Goal: Task Accomplishment & Management: Use online tool/utility

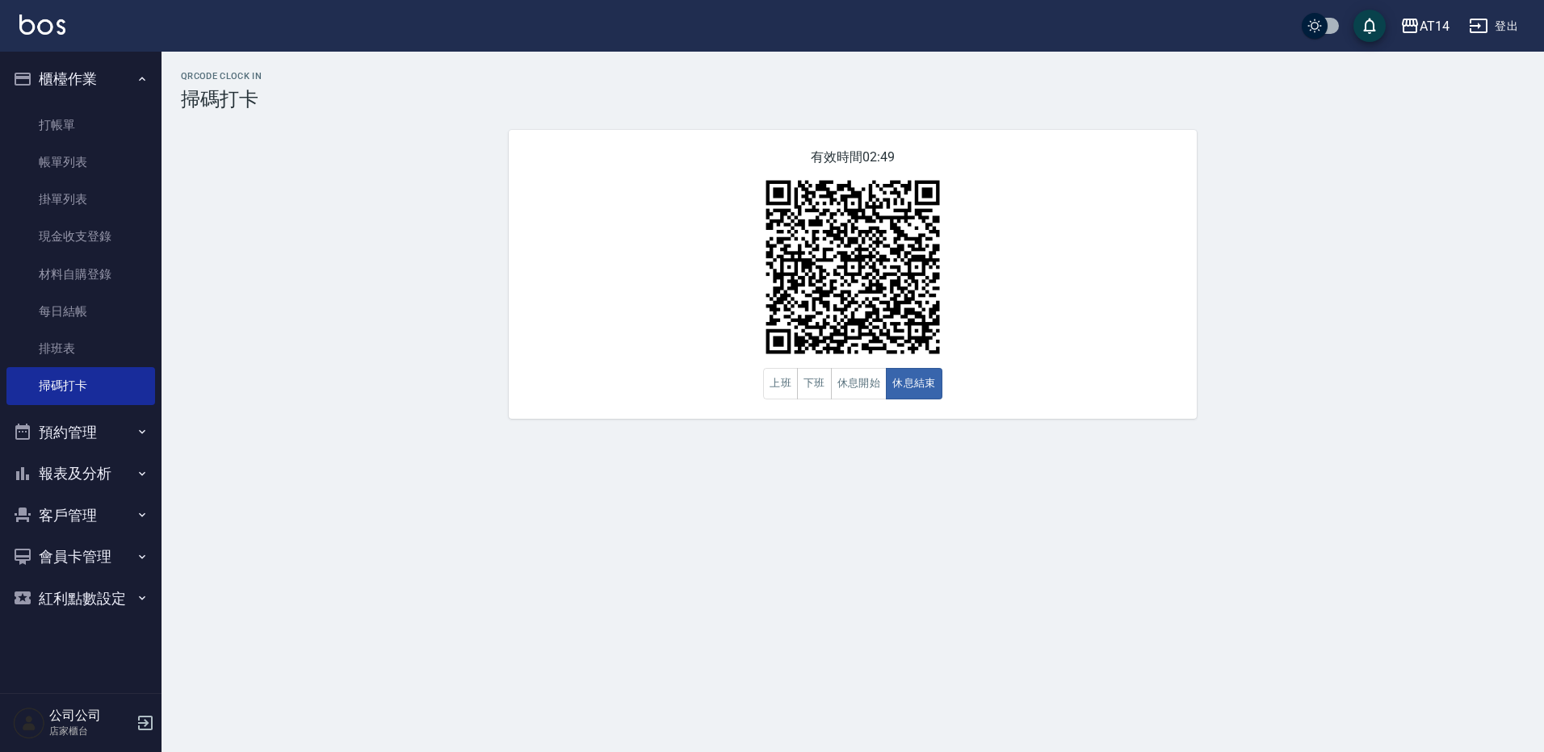
click at [94, 429] on button "預約管理" at bounding box center [80, 433] width 149 height 42
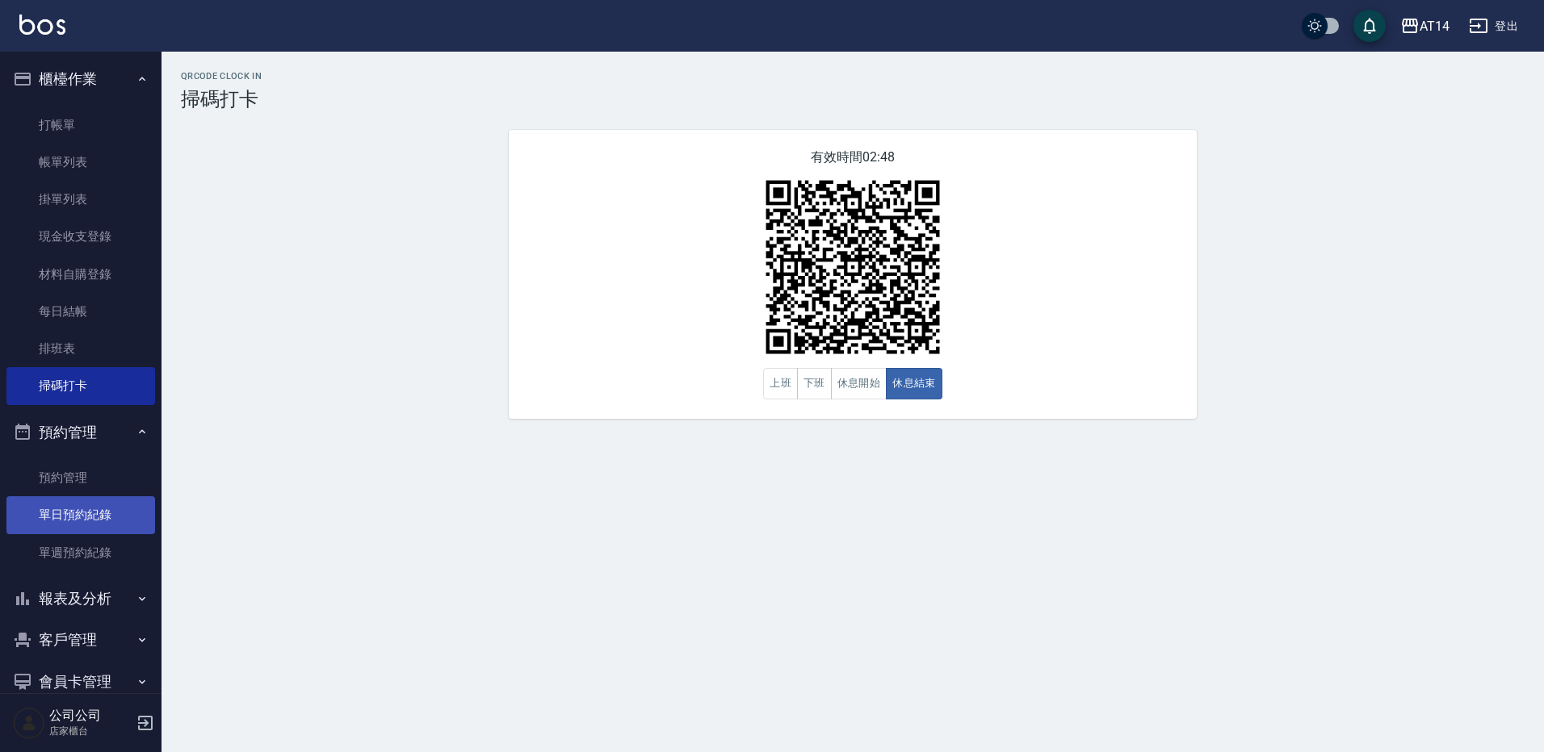
click at [103, 528] on link "單日預約紀錄" at bounding box center [80, 514] width 149 height 37
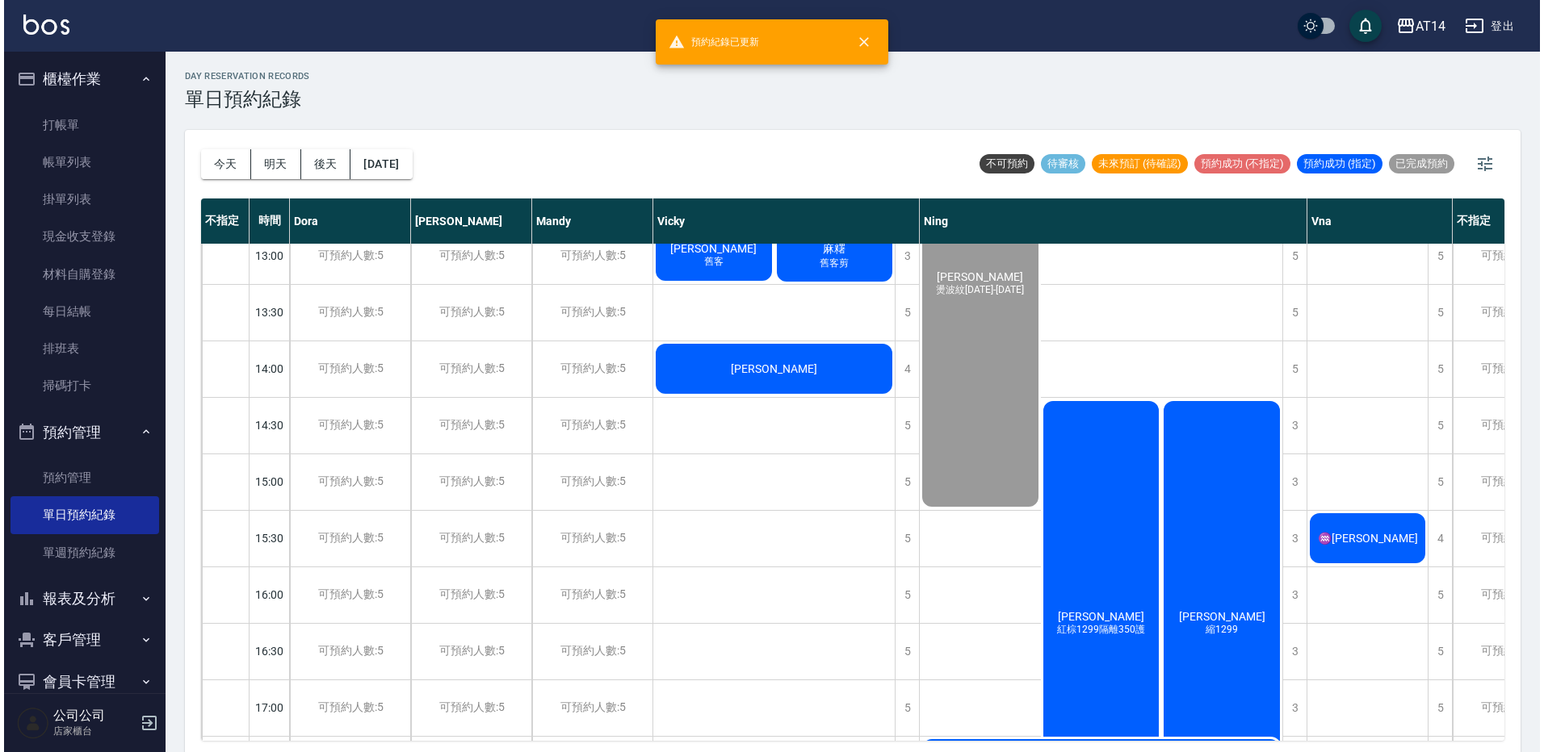
scroll to position [242, 183]
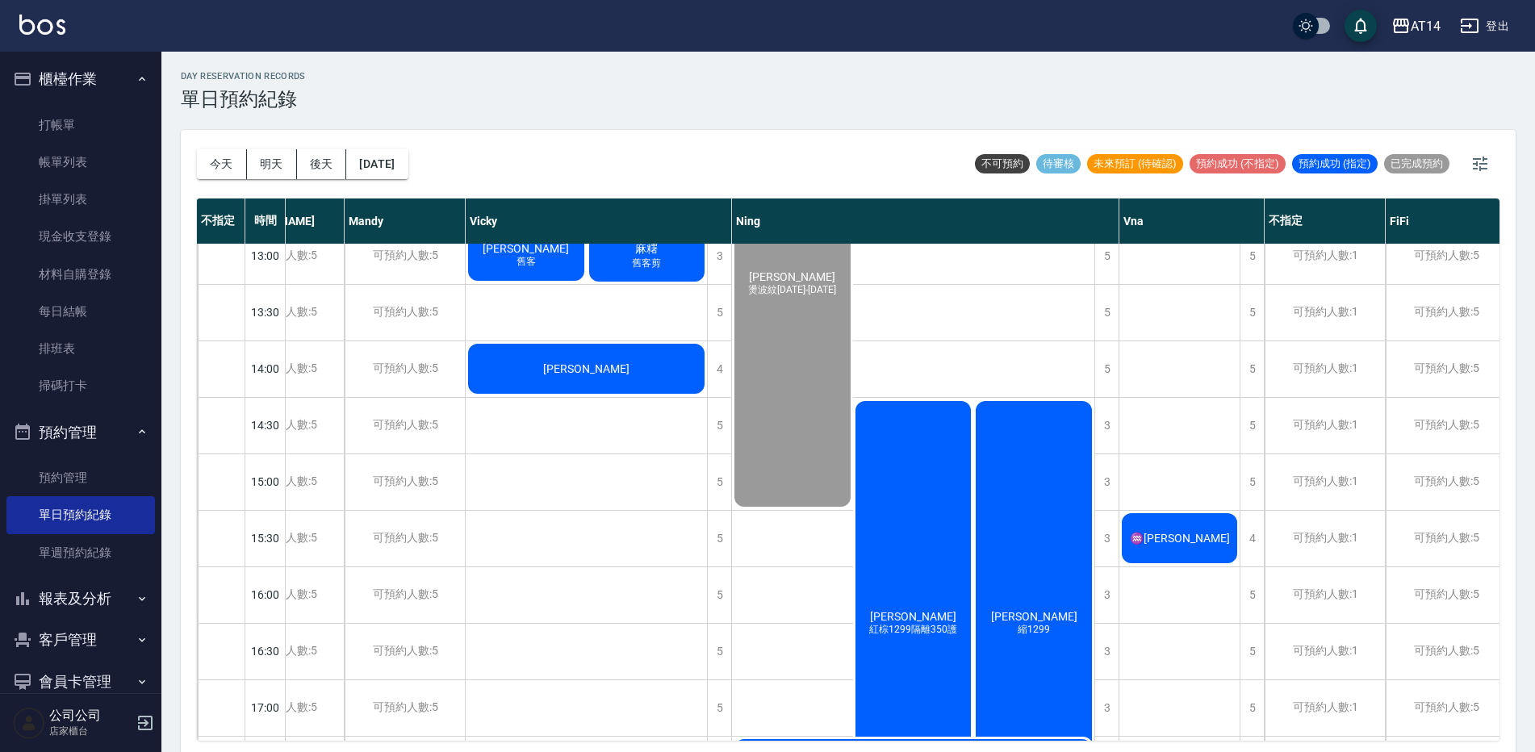
click at [1176, 516] on div "♒[PERSON_NAME]" at bounding box center [1180, 538] width 120 height 55
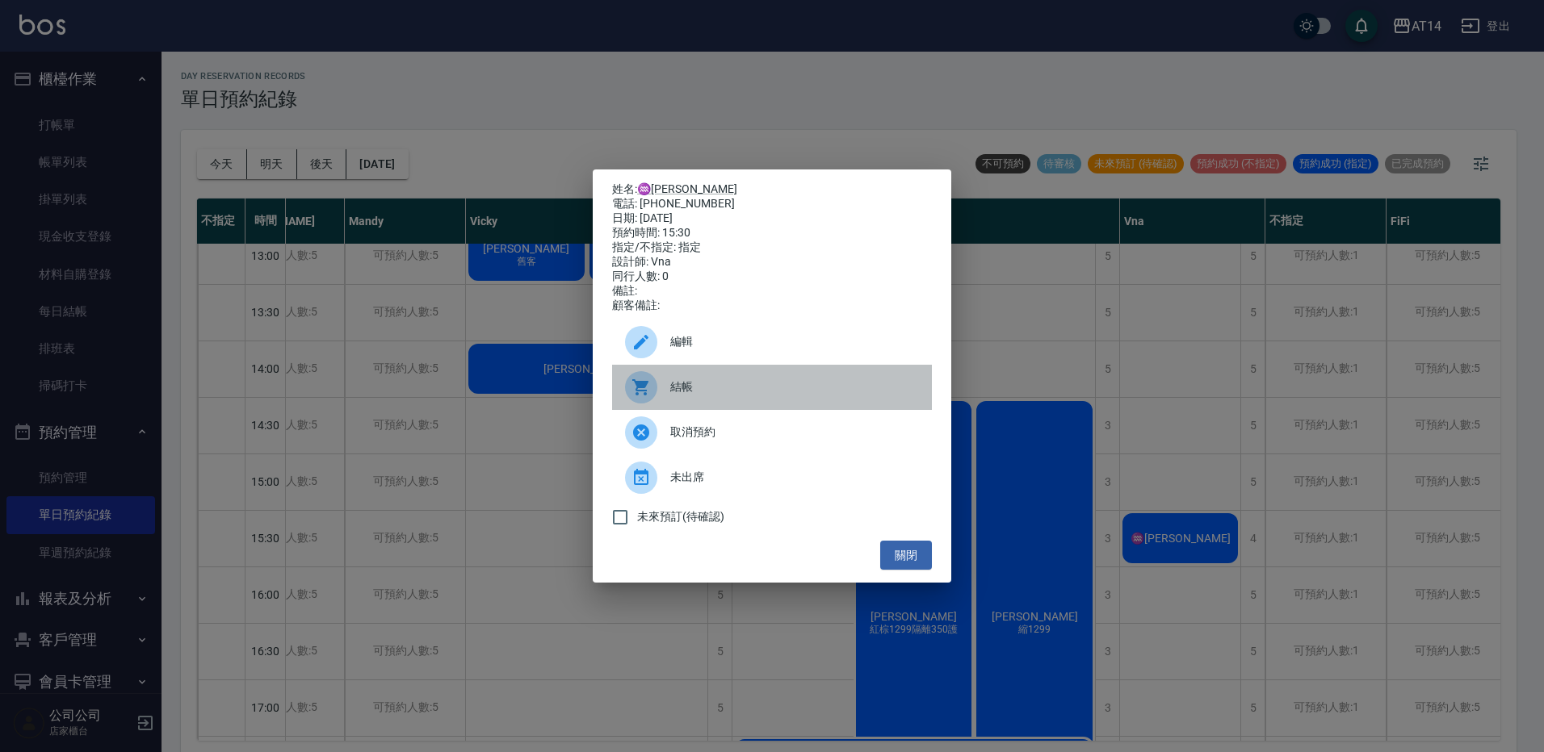
click at [659, 379] on div at bounding box center [647, 387] width 45 height 32
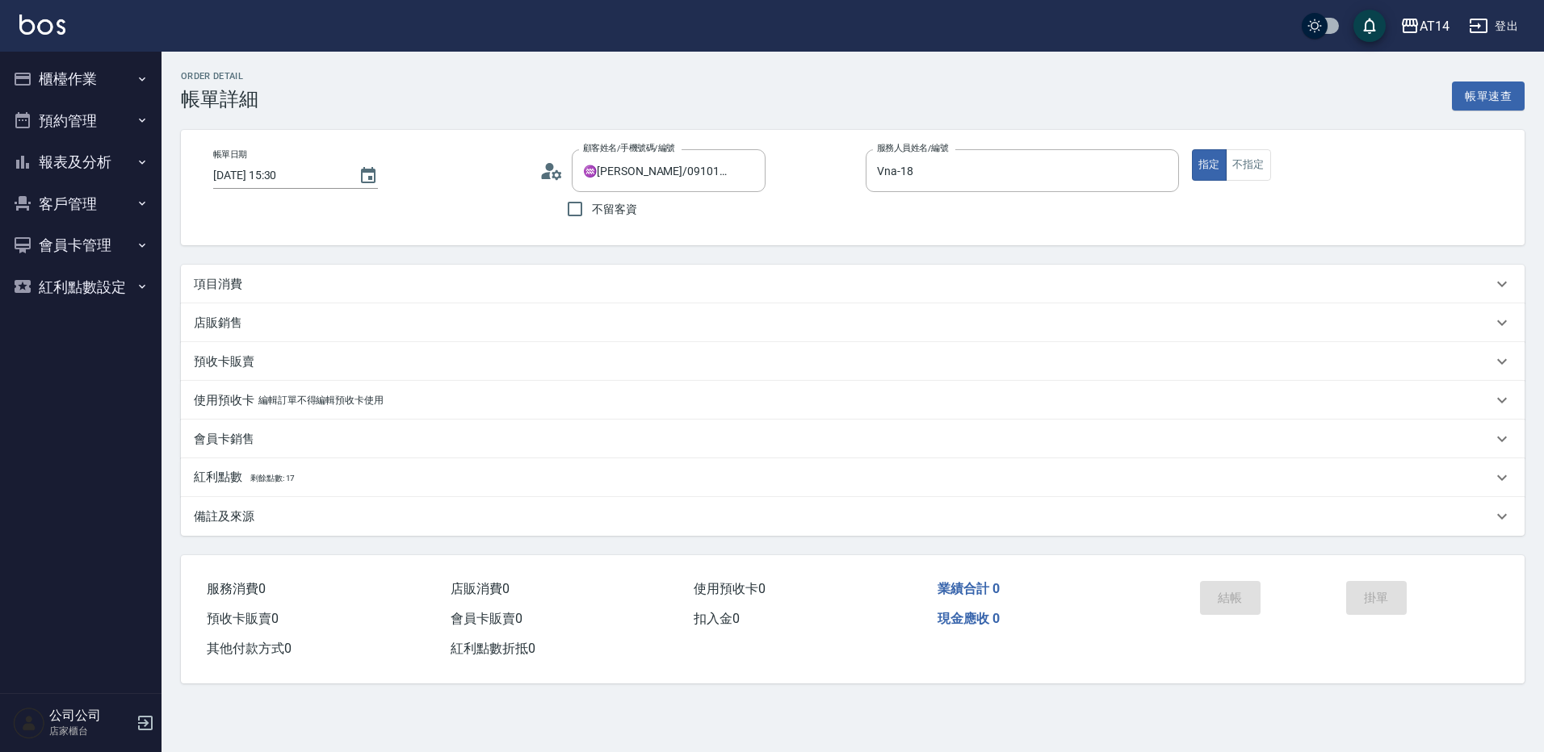
click at [283, 286] on div "項目消費" at bounding box center [843, 284] width 1298 height 17
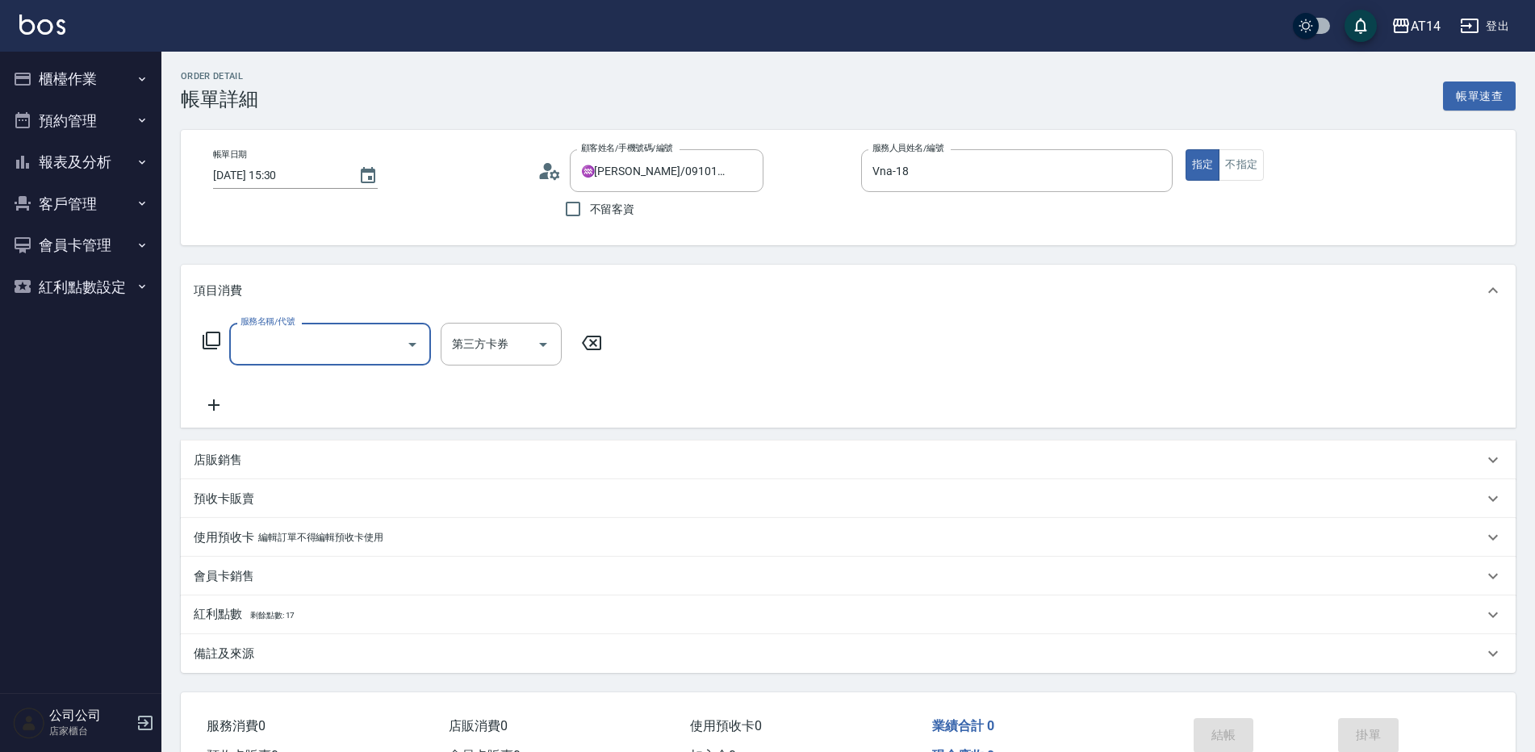
click at [288, 361] on div "服務名稱/代號" at bounding box center [330, 344] width 202 height 43
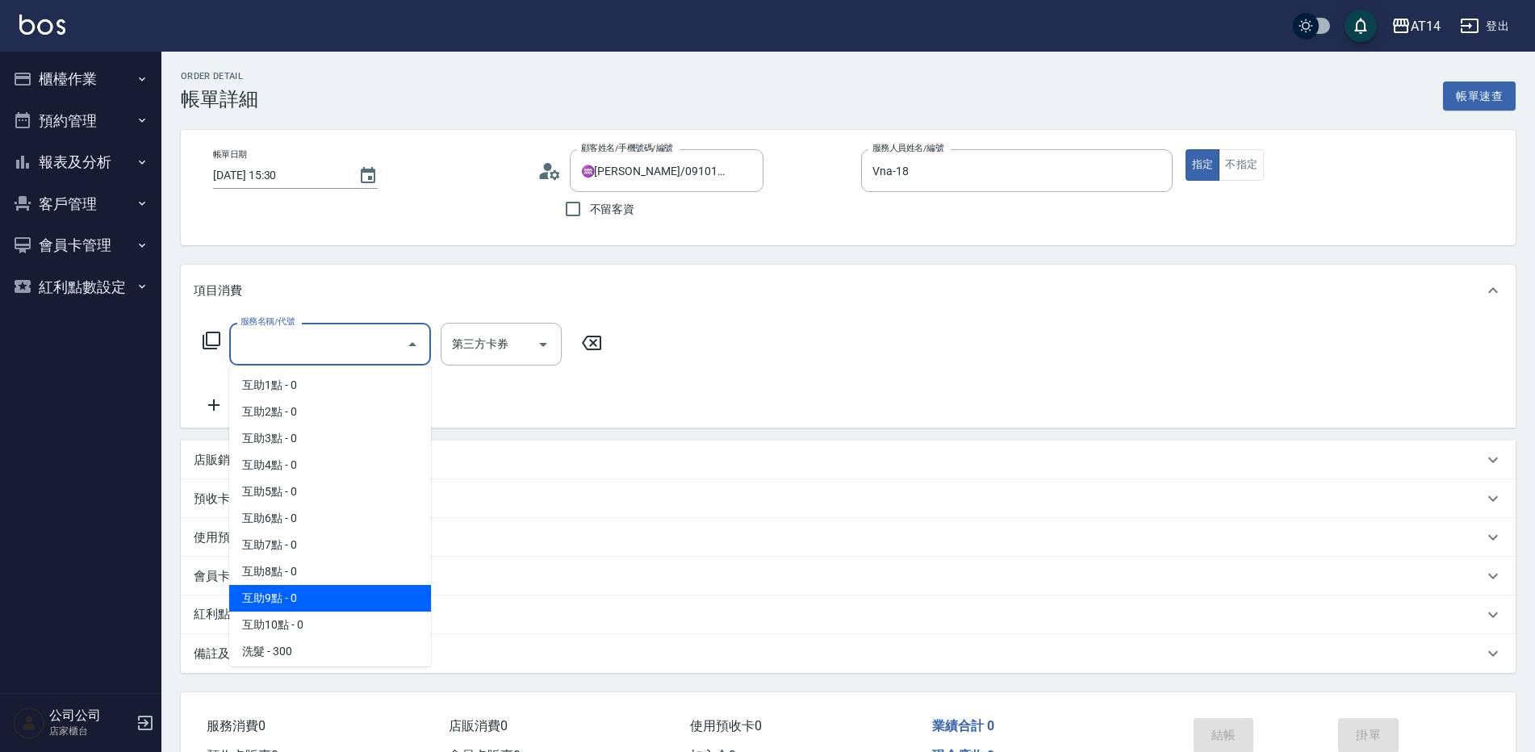
scroll to position [81, 0]
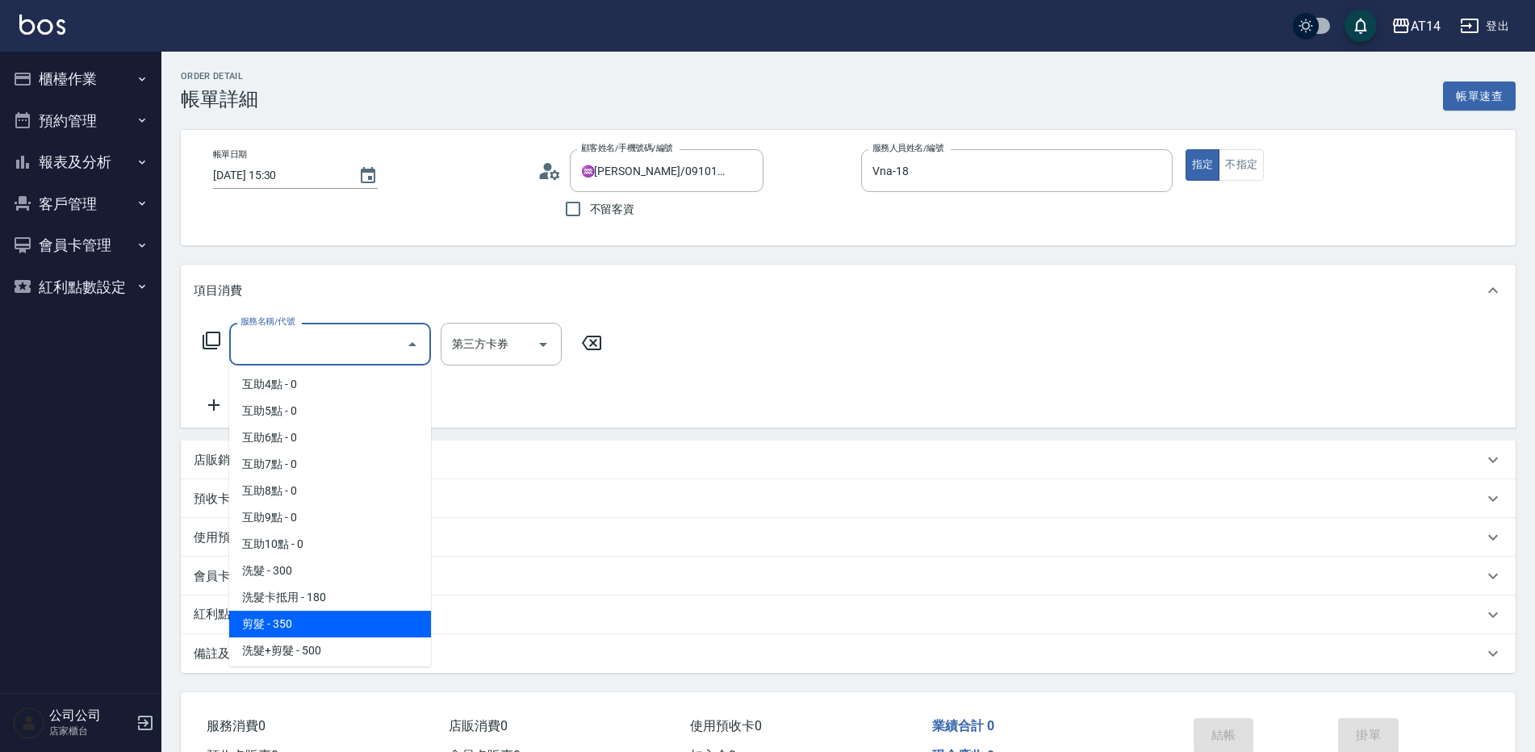
click at [320, 622] on span "剪髮 - 350" at bounding box center [330, 624] width 202 height 27
type input "剪髮(021)"
type input "1"
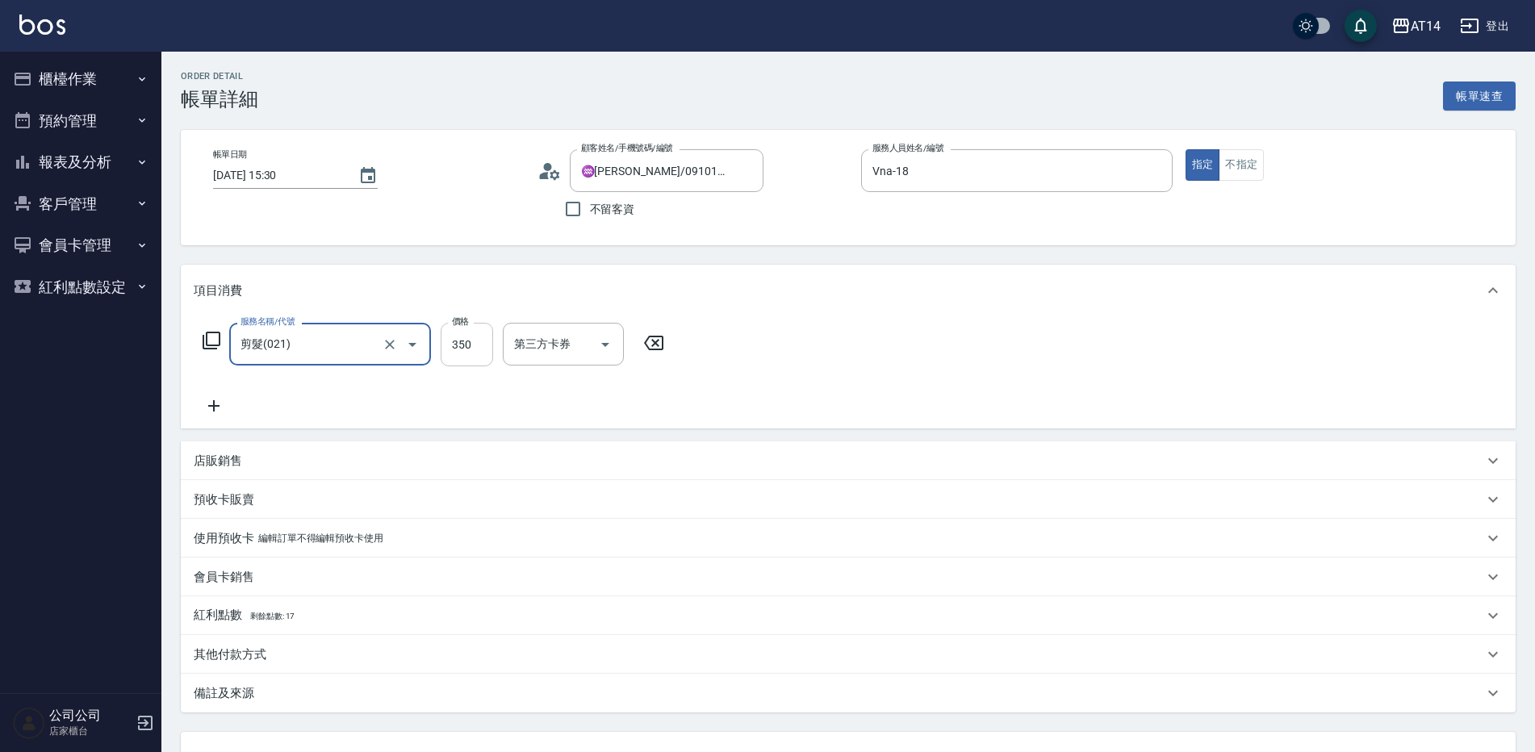
click at [448, 338] on input "350" at bounding box center [467, 345] width 52 height 44
type input "4"
type input "0"
type input "400"
type input "1"
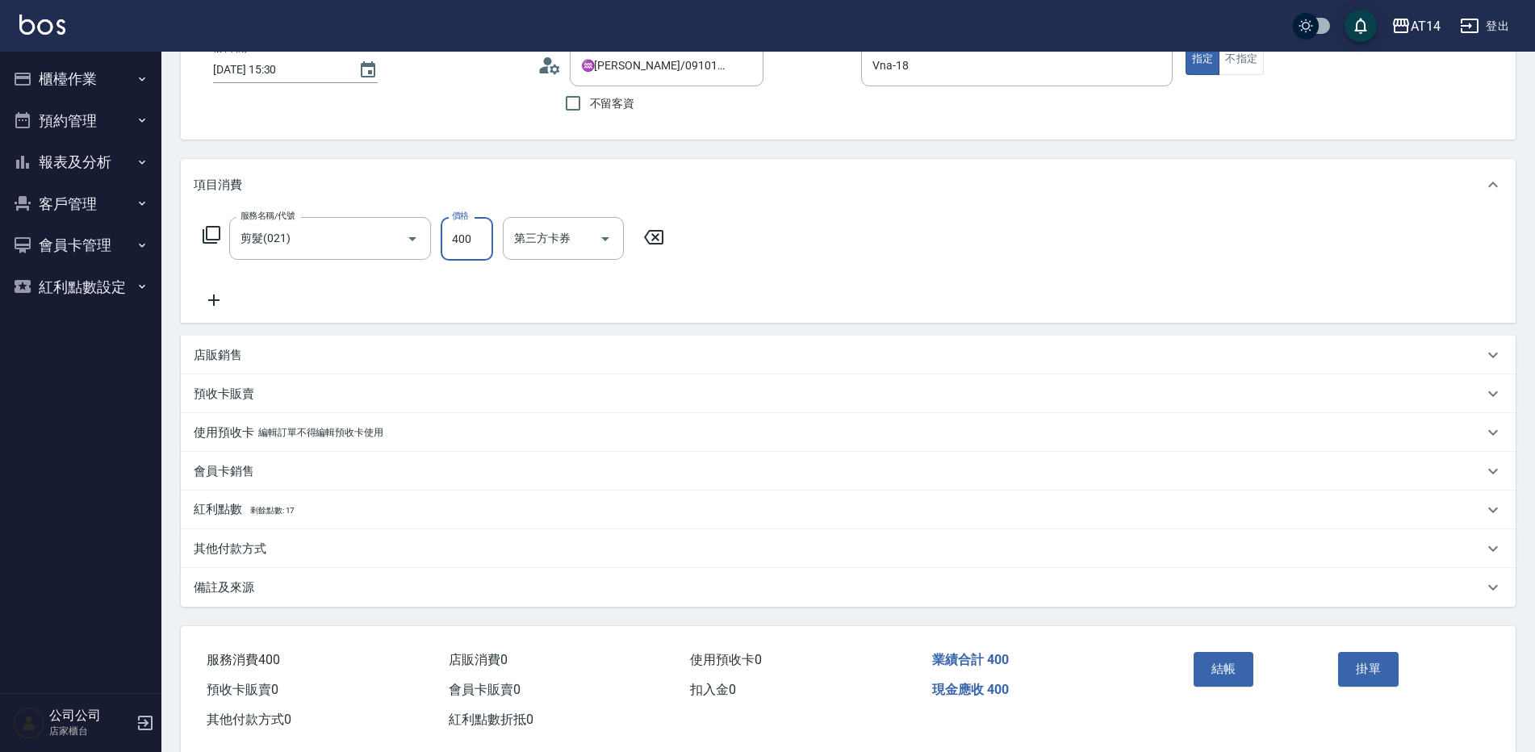
scroll to position [135, 0]
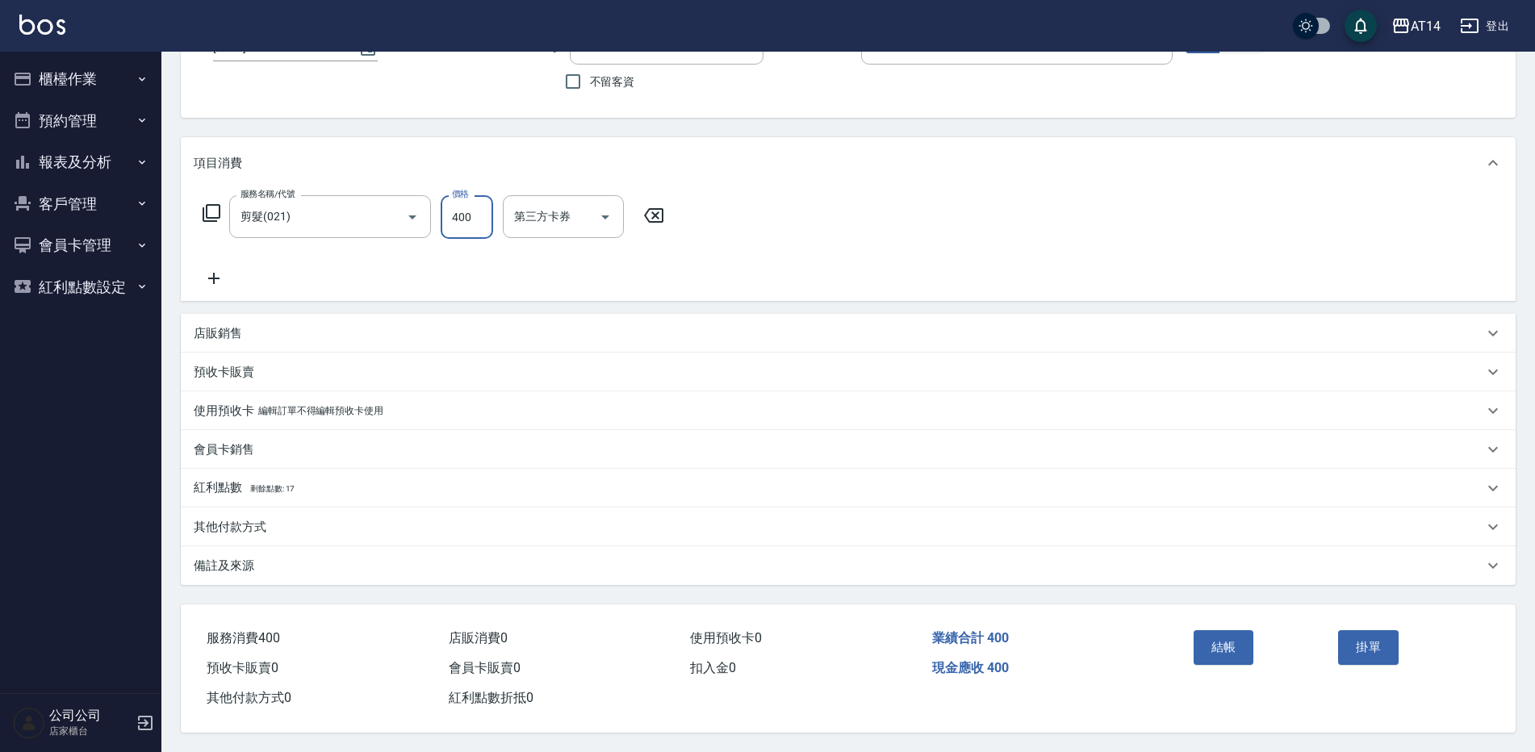
type input "400"
click at [354, 559] on div "備註及來源" at bounding box center [839, 566] width 1290 height 17
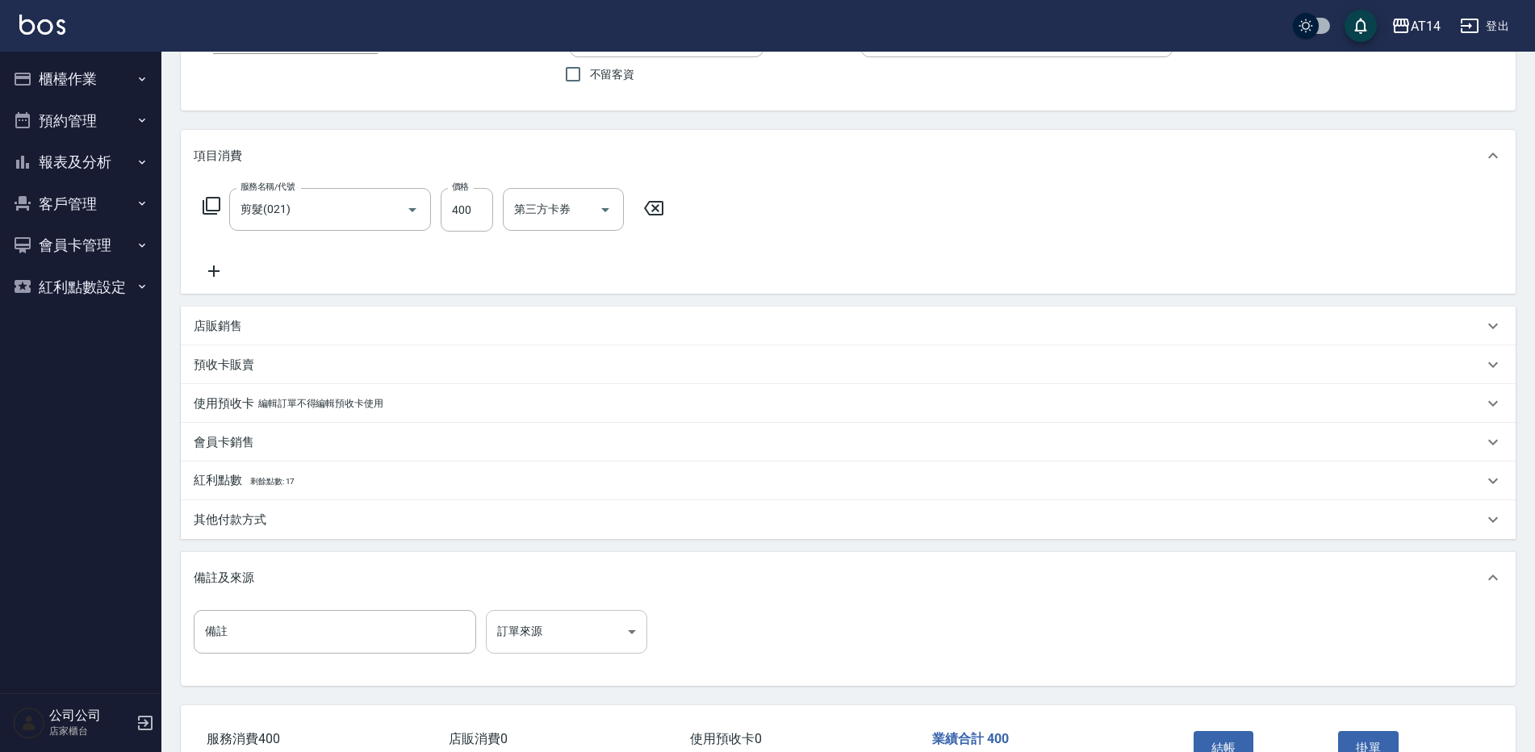
click at [559, 632] on body "AT14 登出 櫃檯作業 打帳單 帳單列表 掛單列表 現金收支登錄 材料自購登錄 每日結帳 排班表 掃碼打卡 預約管理 預約管理 單日預約紀錄 單週預約紀錄 …" at bounding box center [767, 359] width 1535 height 988
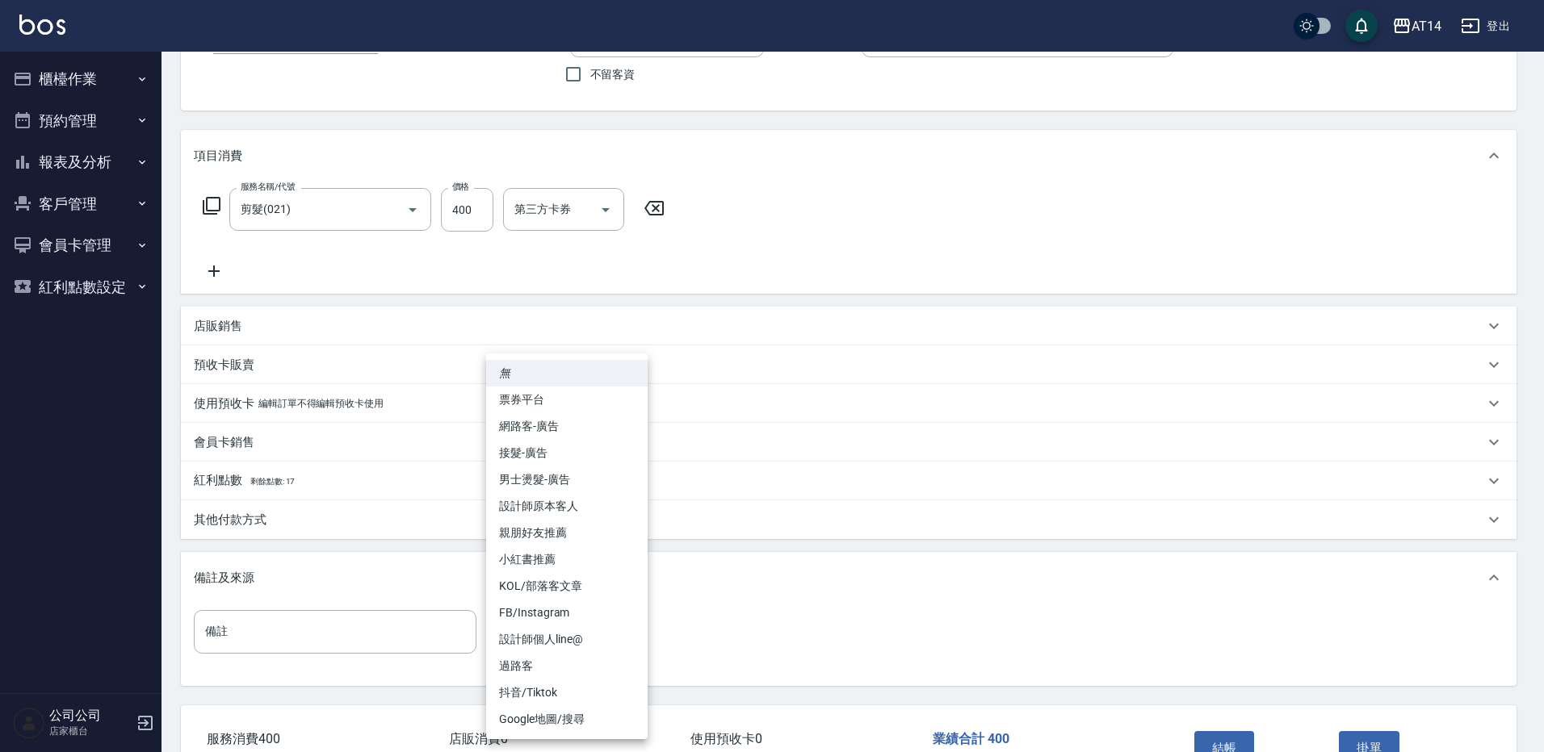
click at [577, 509] on li "設計師原本客人" at bounding box center [566, 506] width 161 height 27
type input "設計師原本客人"
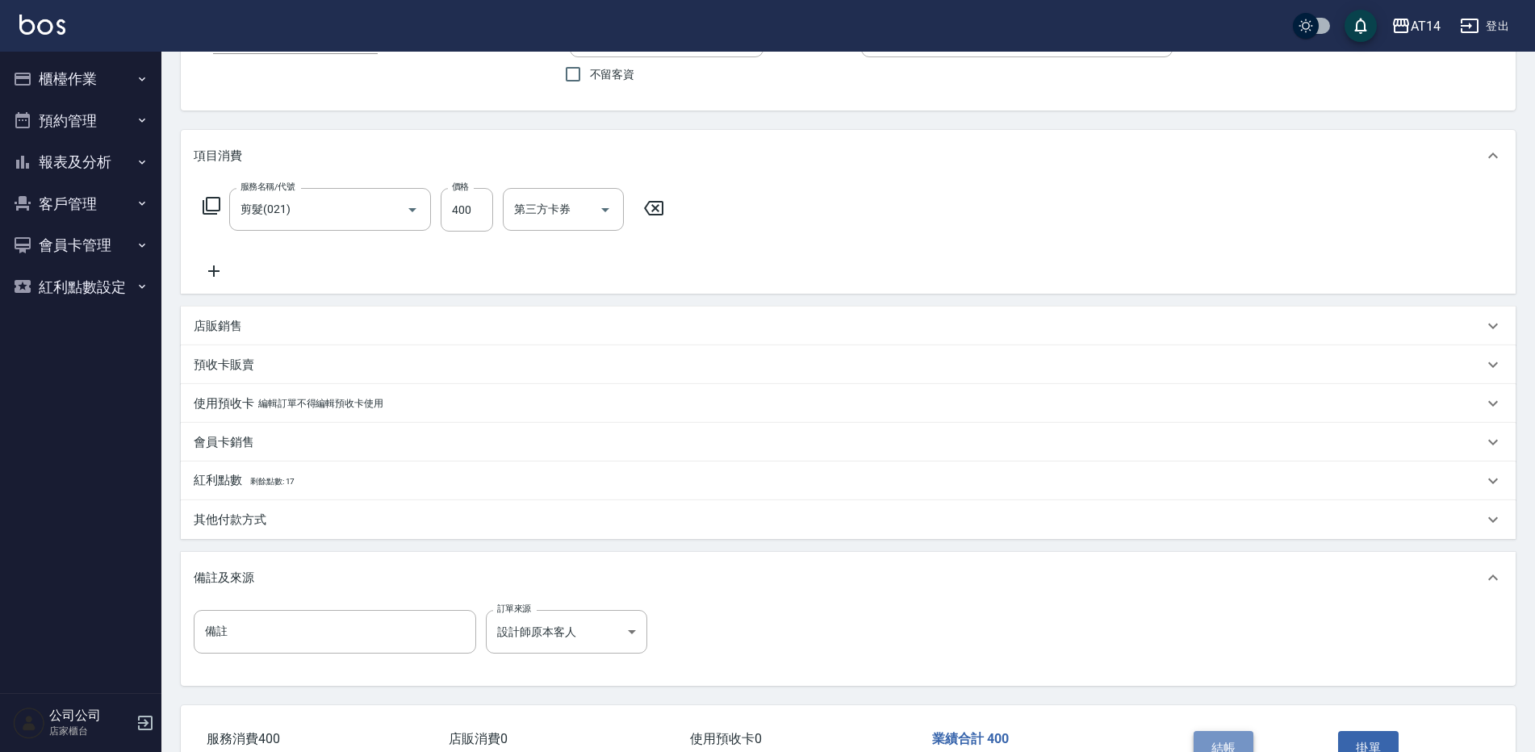
click at [1230, 739] on button "結帳" at bounding box center [1224, 748] width 61 height 34
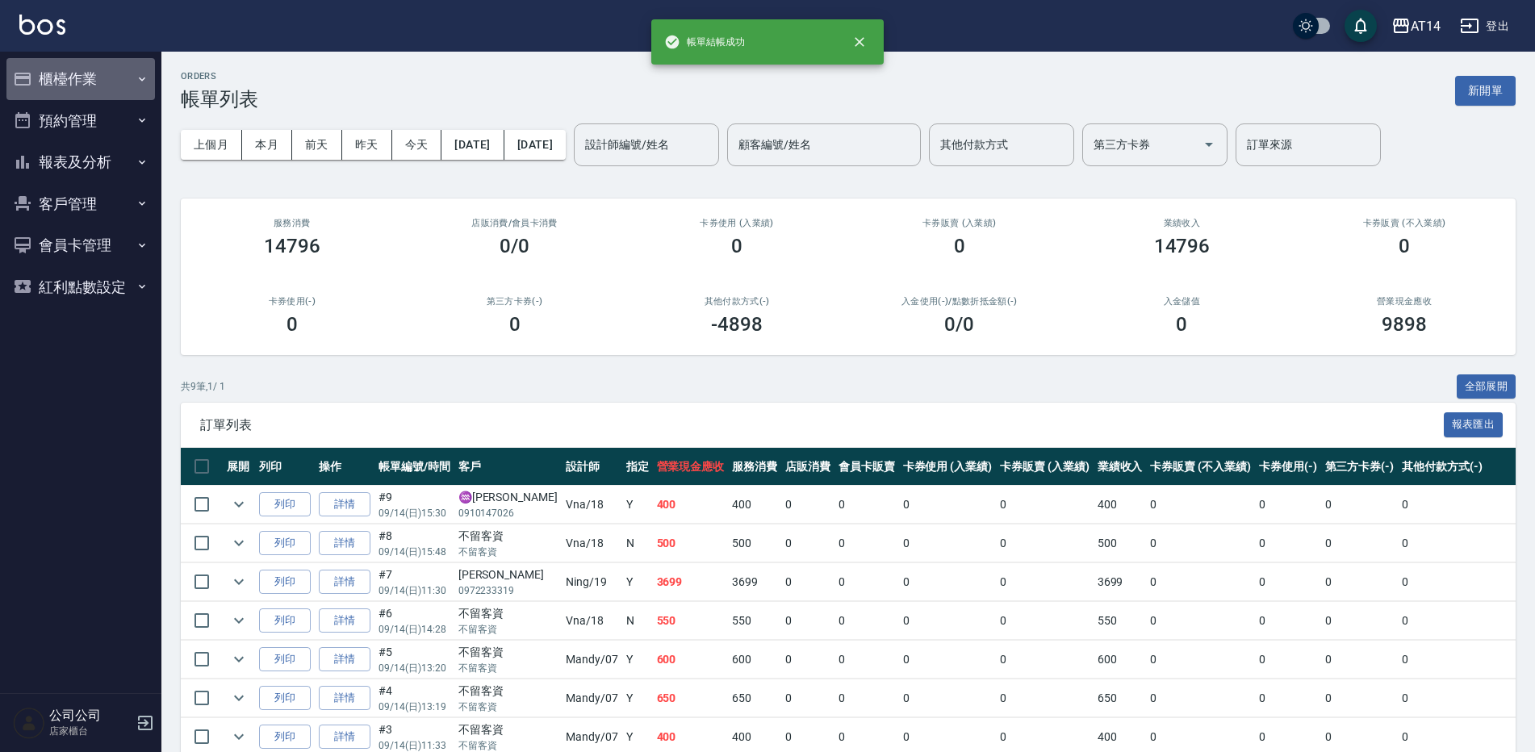
click at [112, 81] on button "櫃檯作業" at bounding box center [80, 79] width 149 height 42
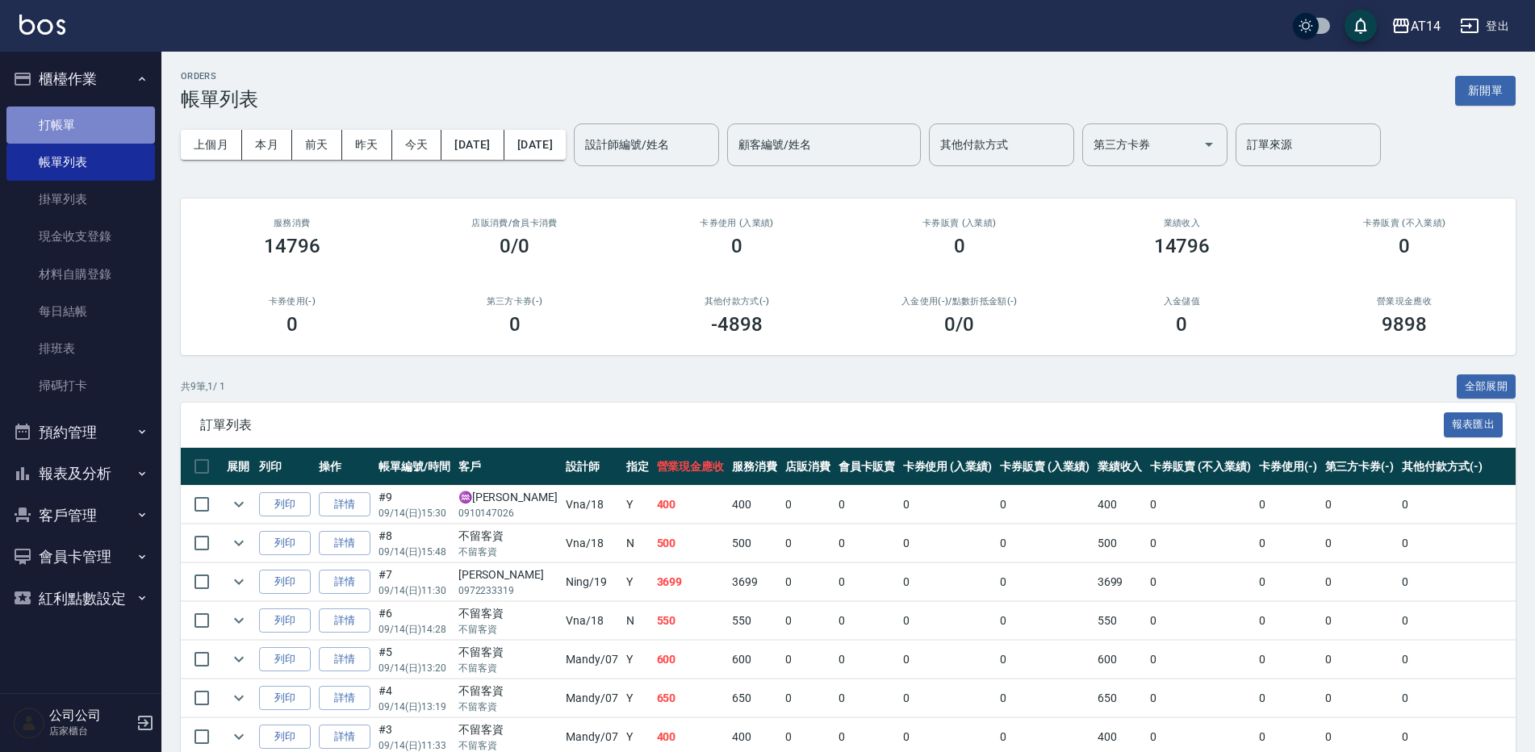
click at [86, 107] on link "打帳單" at bounding box center [80, 125] width 149 height 37
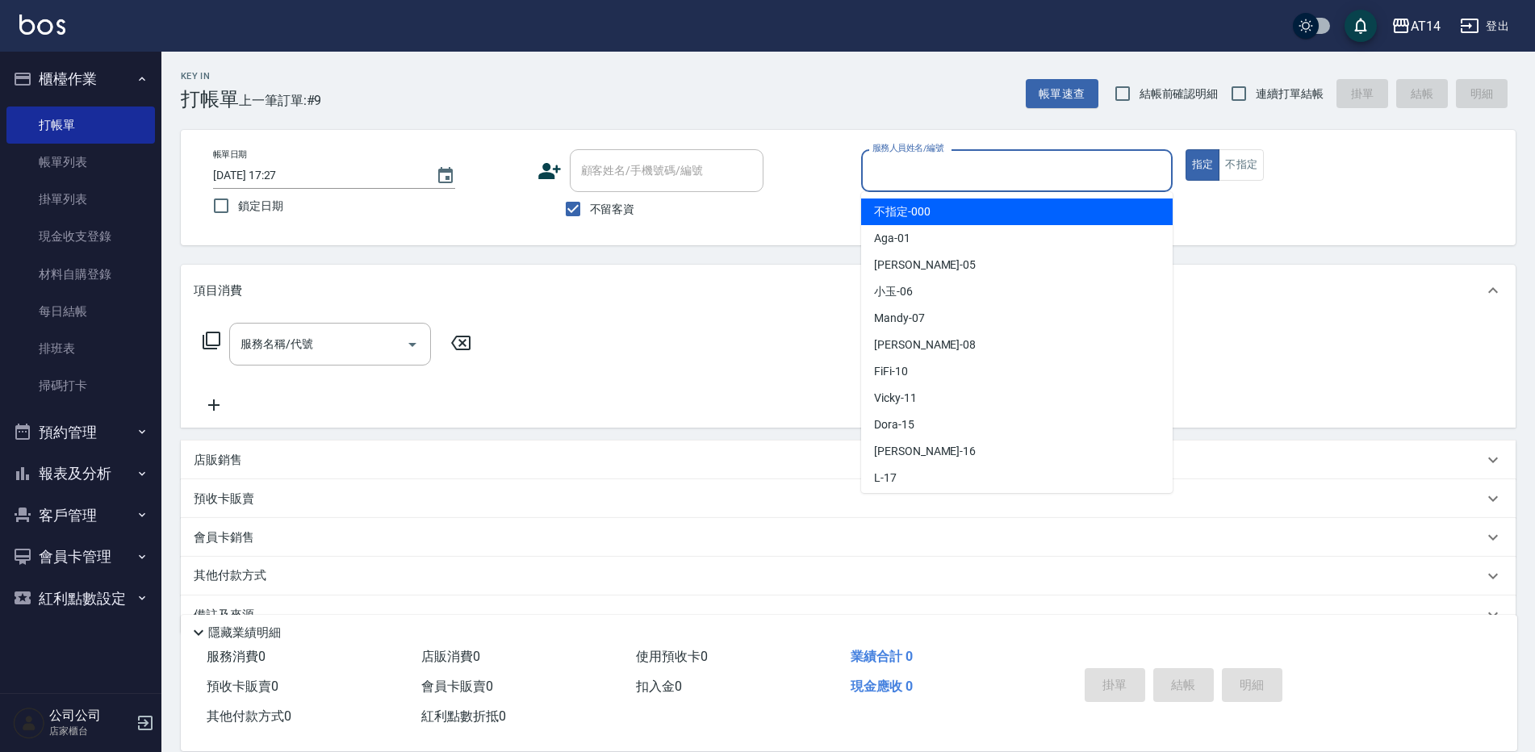
click at [1065, 175] on input "服務人員姓名/編號" at bounding box center [1017, 171] width 297 height 28
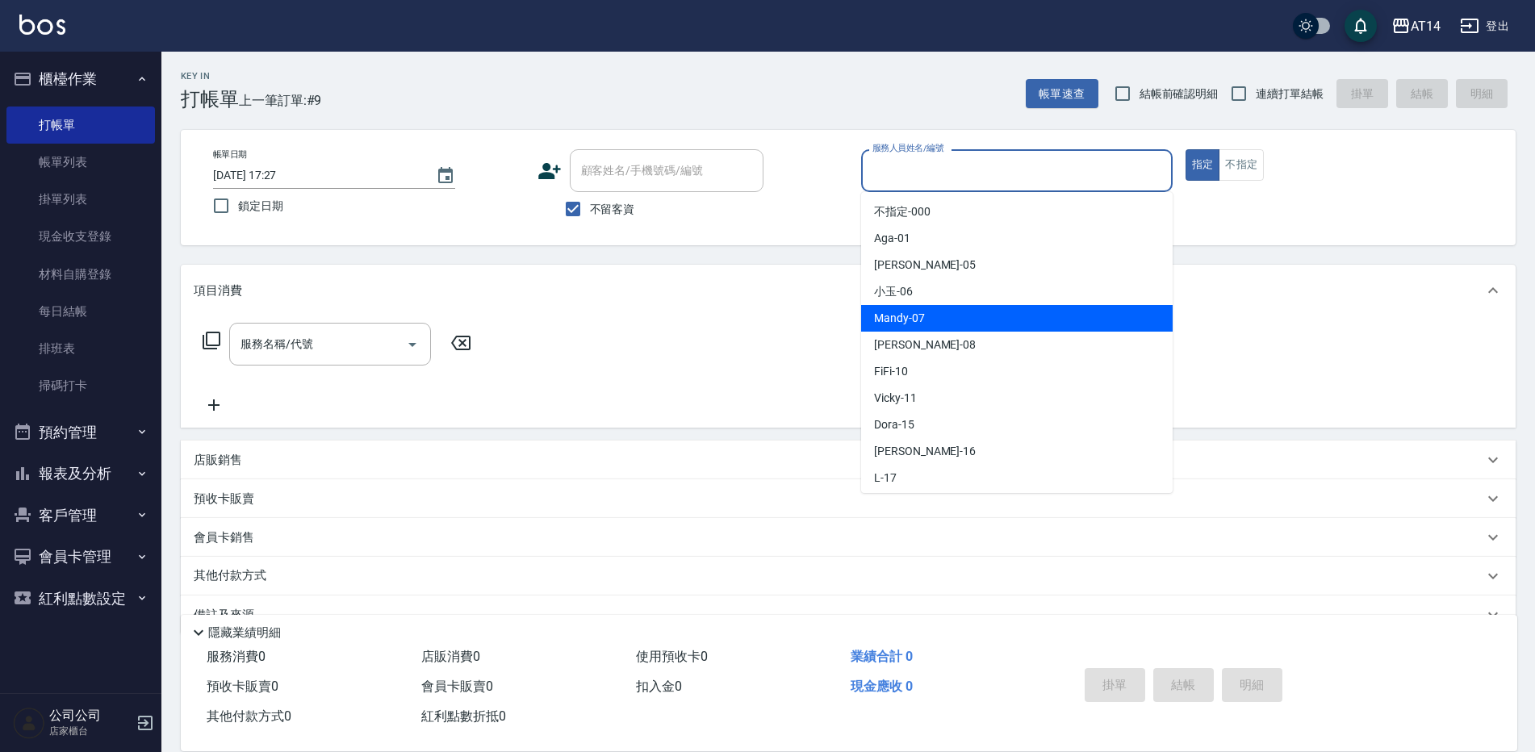
drag, startPoint x: 897, startPoint y: 312, endPoint x: 887, endPoint y: 316, distance: 10.5
click at [897, 313] on span "Mandy -07" at bounding box center [899, 318] width 51 height 17
type input "Mandy-07"
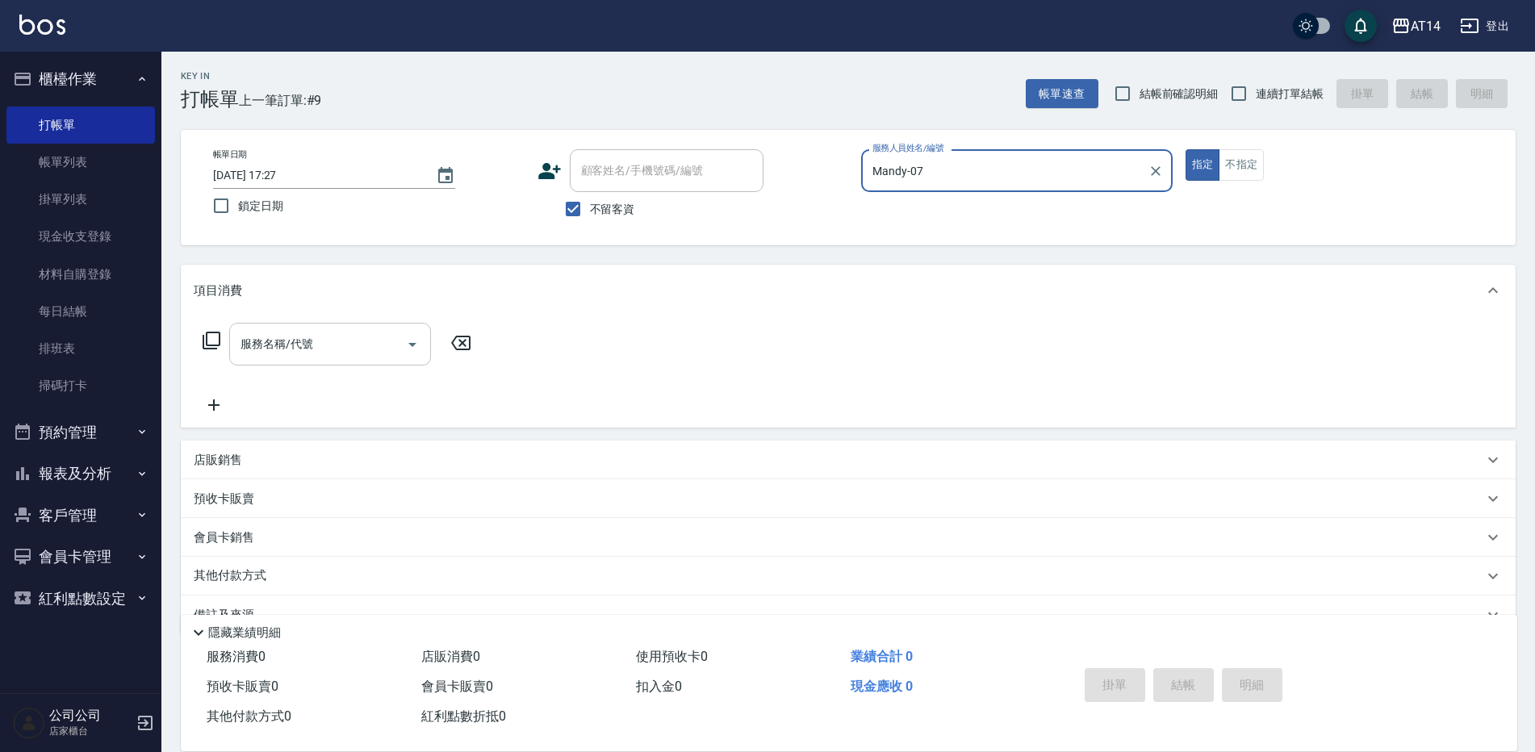
click at [417, 340] on icon "Open" at bounding box center [412, 344] width 19 height 19
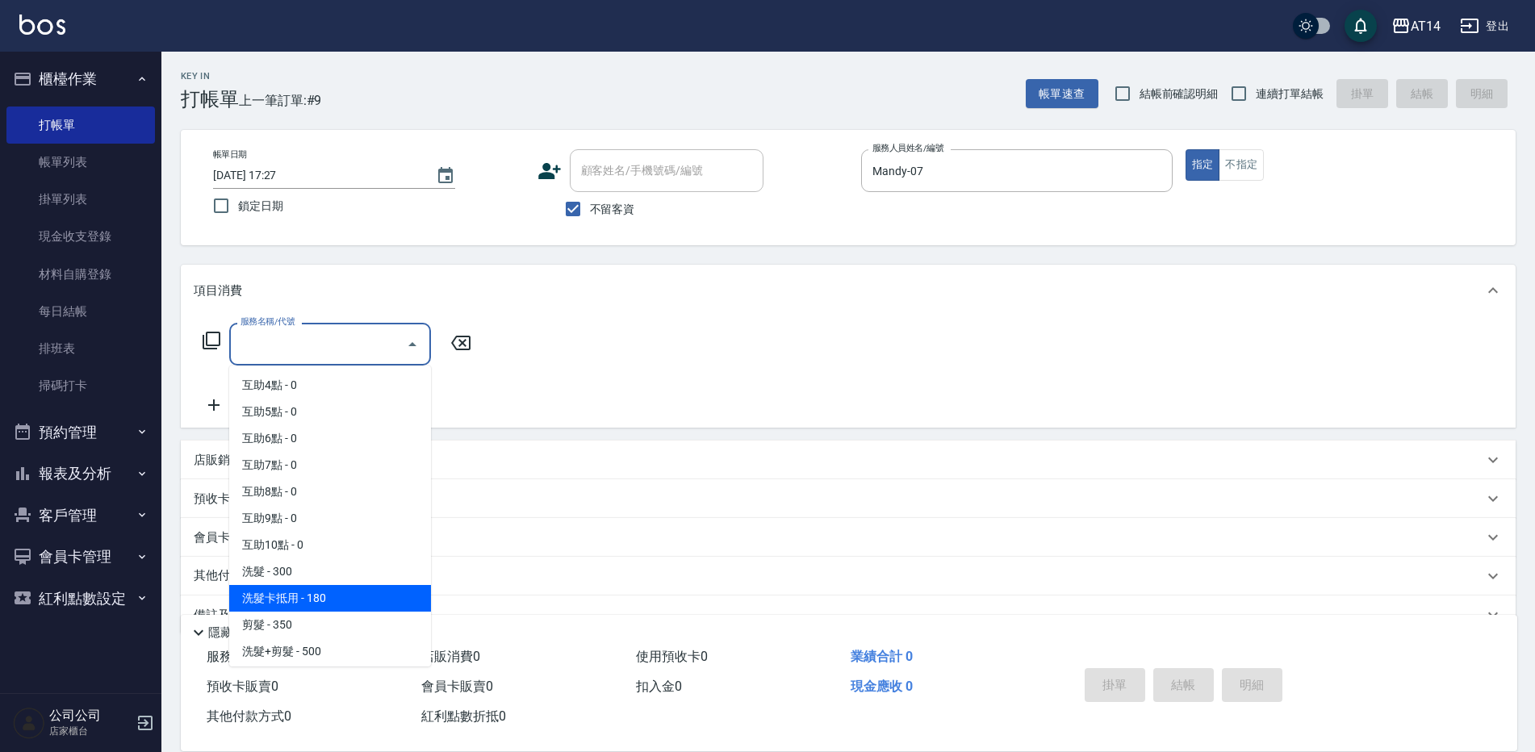
scroll to position [81, 0]
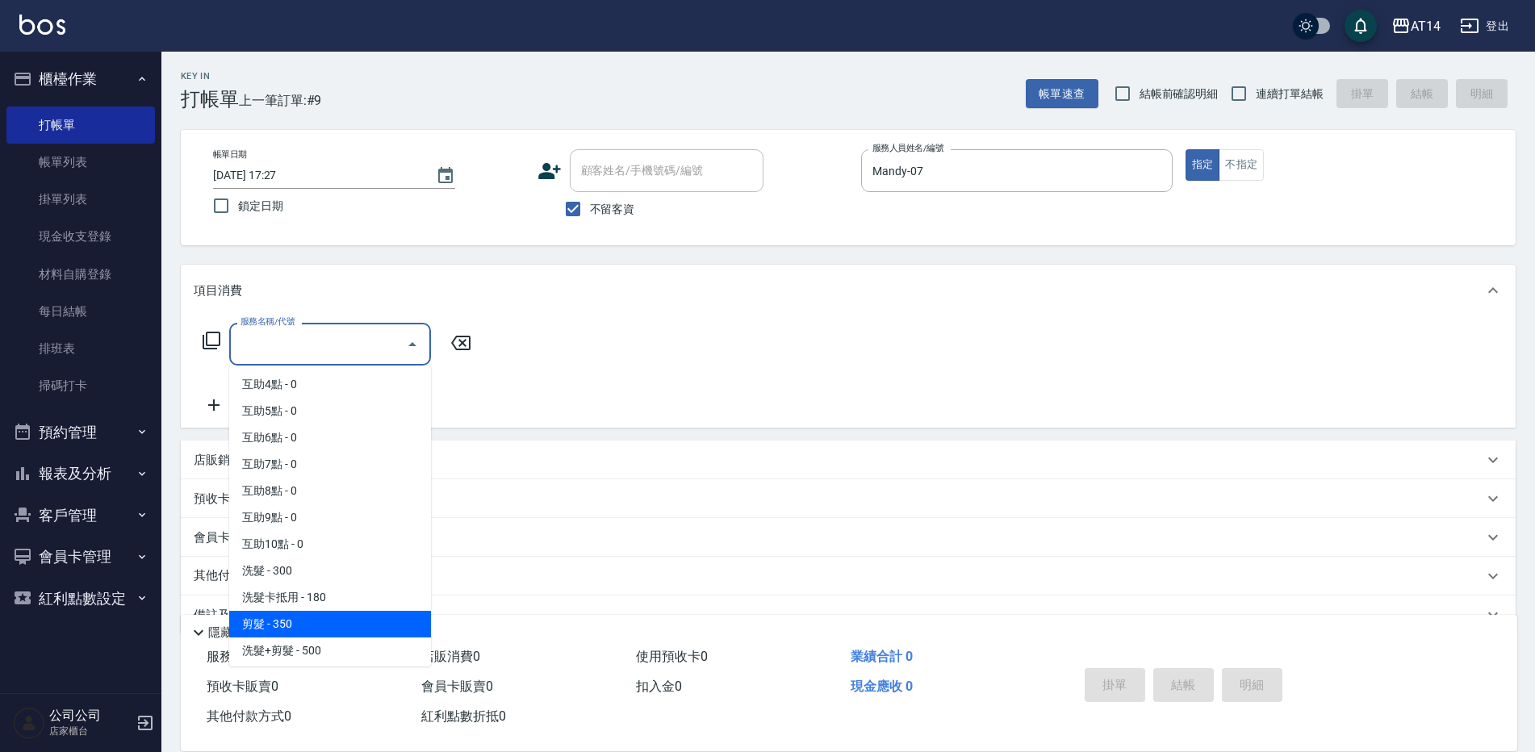
click at [295, 625] on span "剪髮 - 350" at bounding box center [330, 624] width 202 height 27
type input "剪髮(021)"
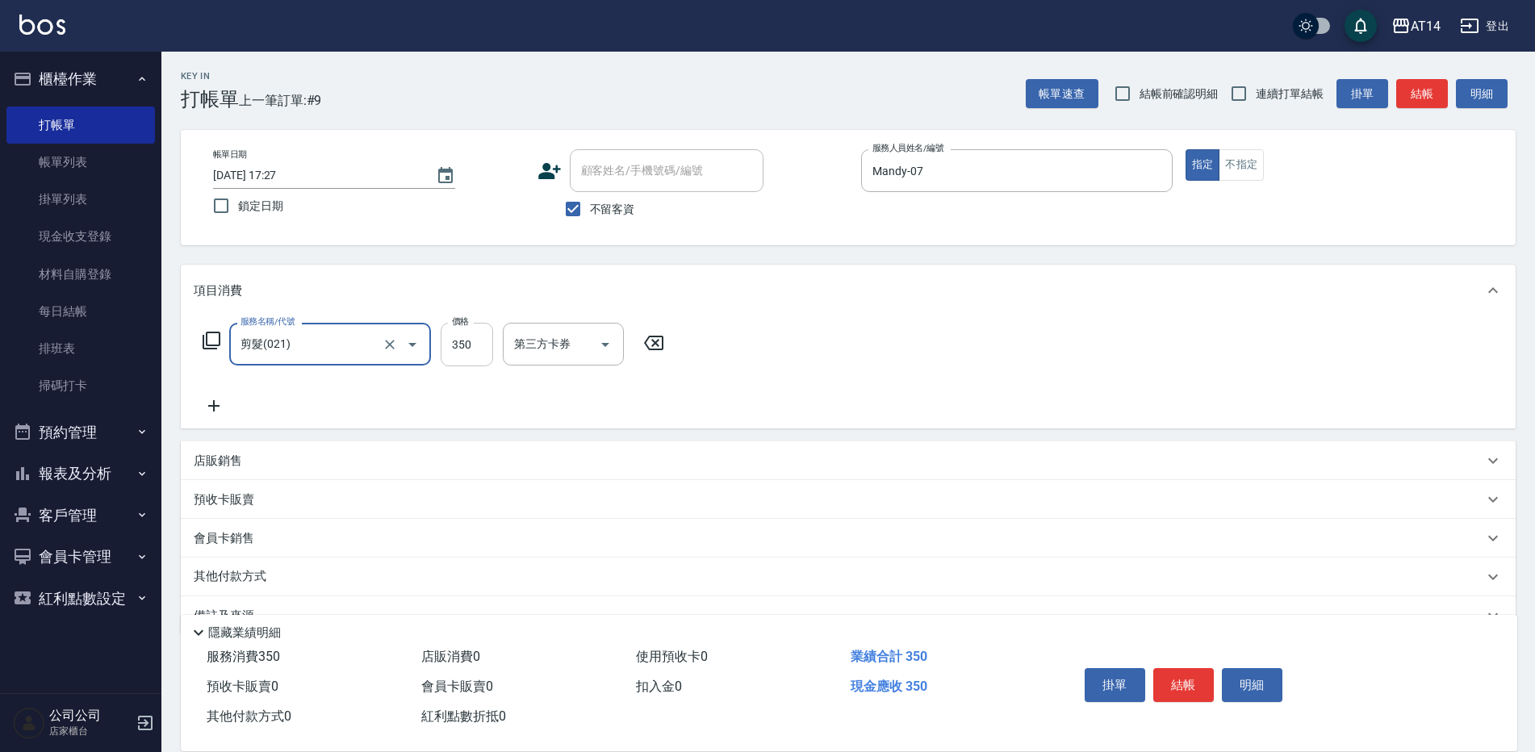
click at [465, 351] on input "350" at bounding box center [467, 345] width 52 height 44
type input "200"
click at [1181, 677] on button "結帳" at bounding box center [1184, 685] width 61 height 34
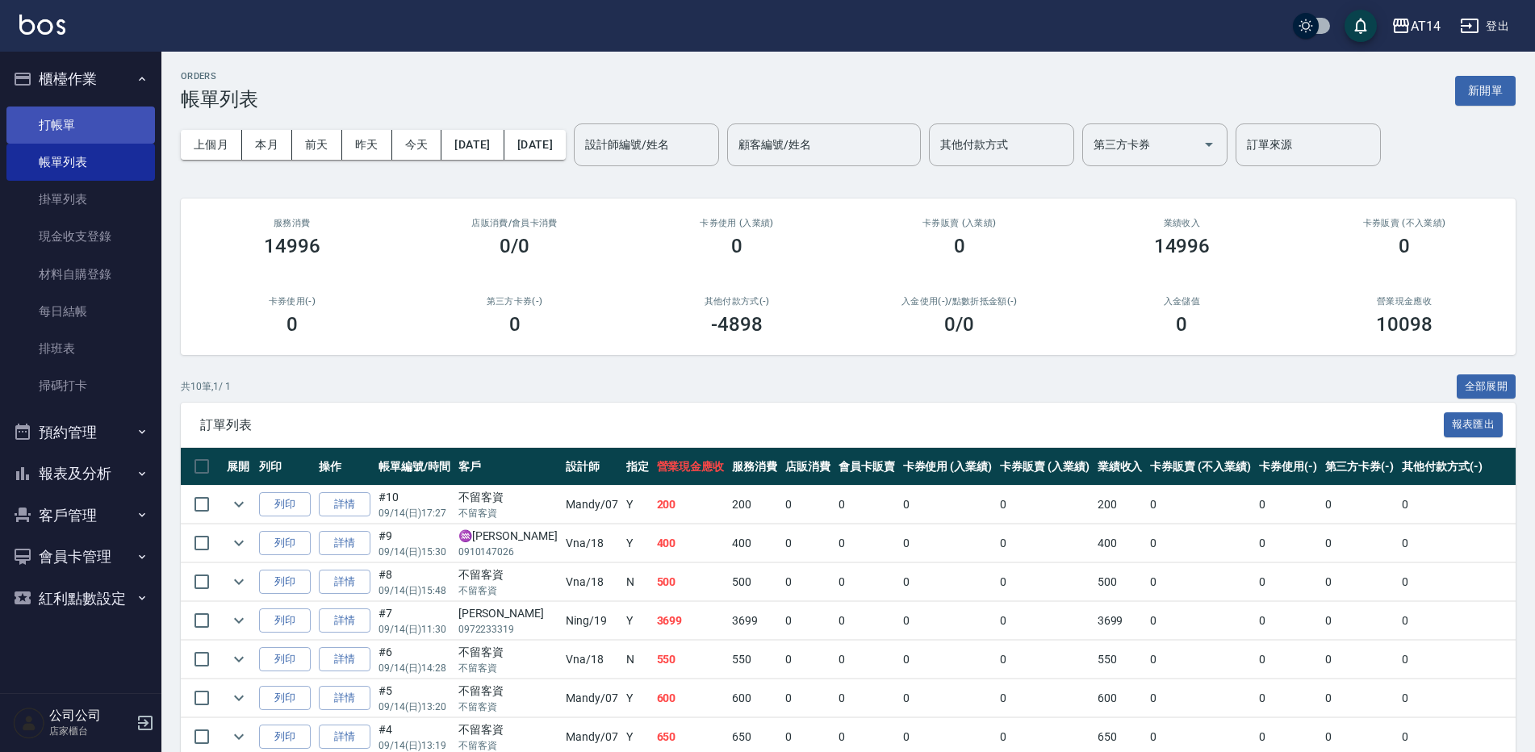
click at [78, 124] on link "打帳單" at bounding box center [80, 125] width 149 height 37
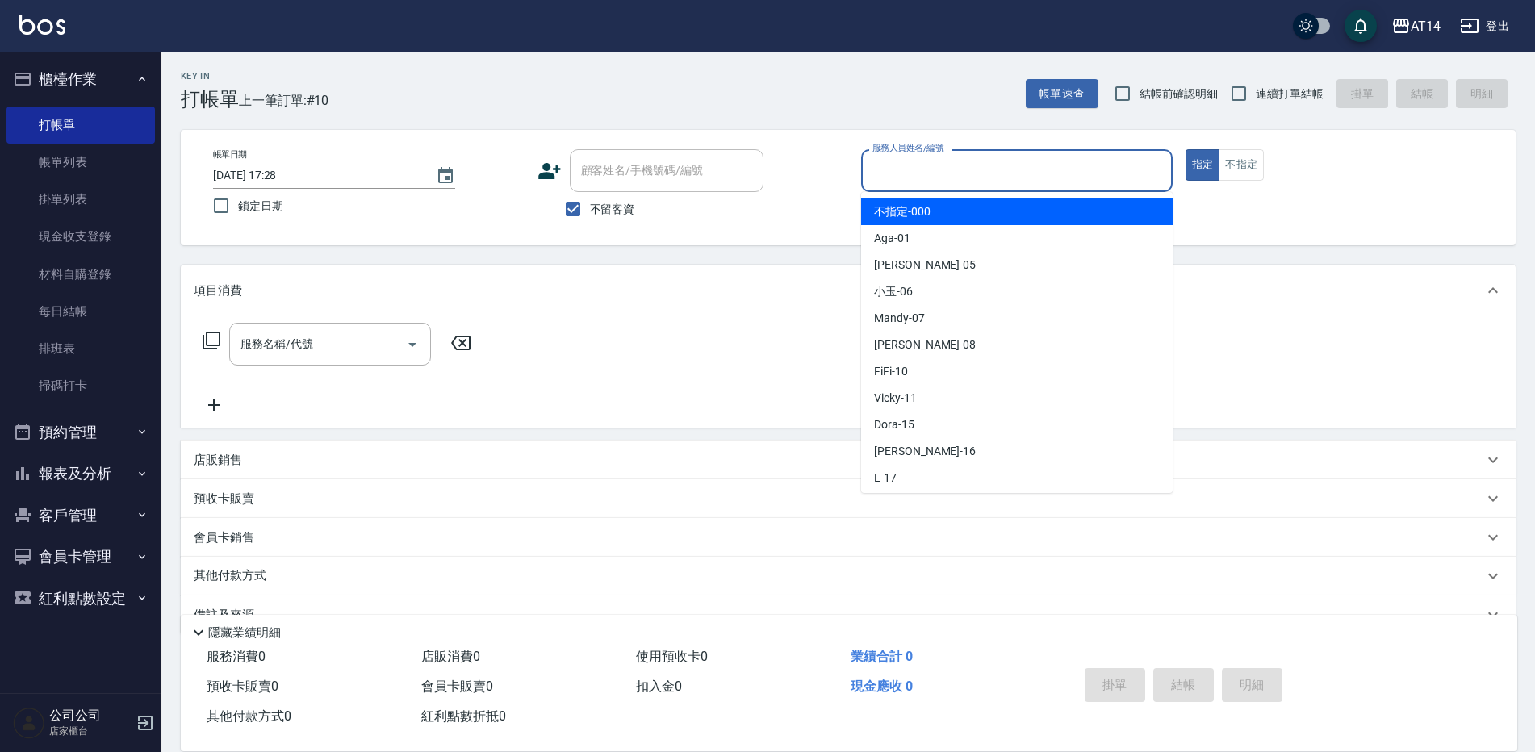
click at [883, 176] on input "服務人員姓名/編號" at bounding box center [1017, 171] width 297 height 28
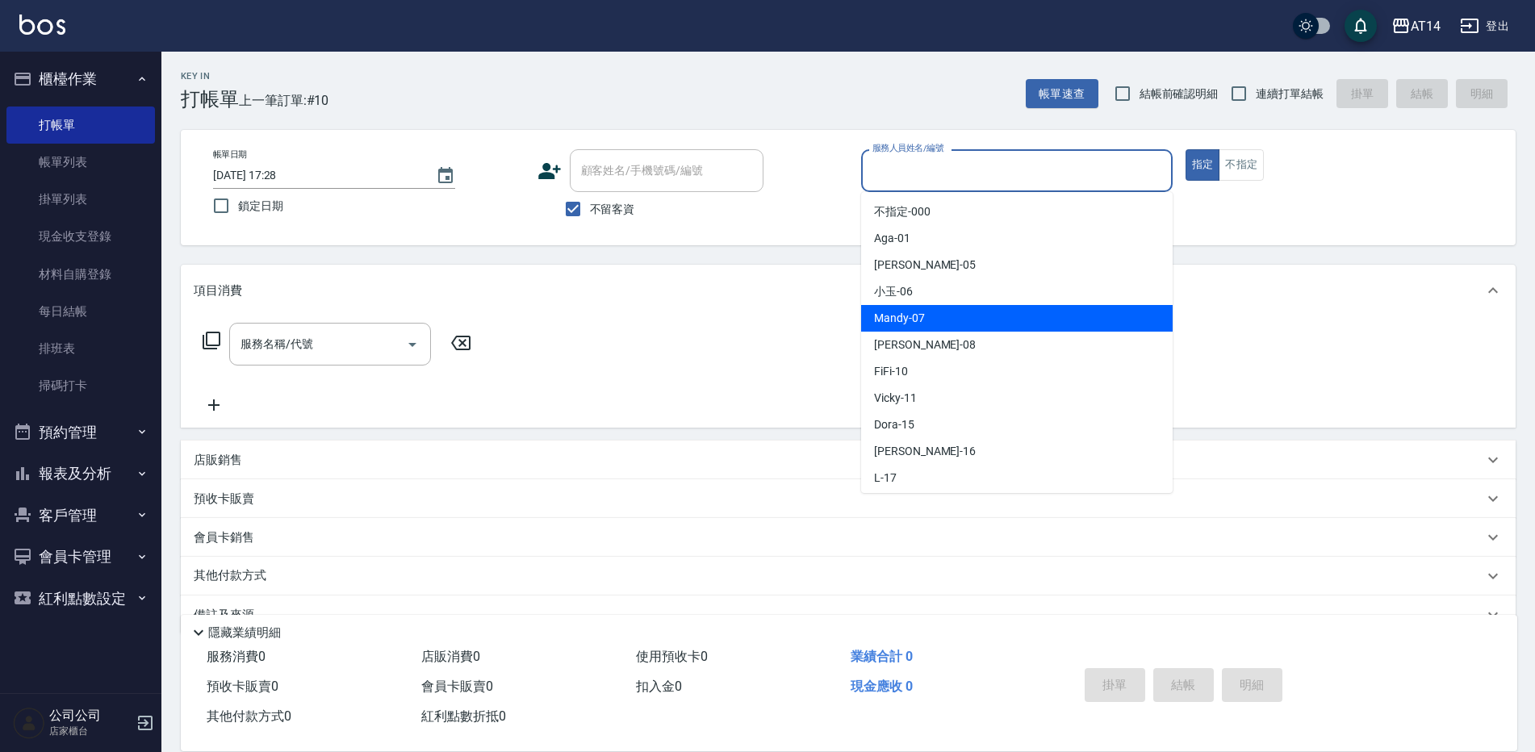
click at [888, 320] on span "Mandy -07" at bounding box center [899, 318] width 51 height 17
type input "Mandy-07"
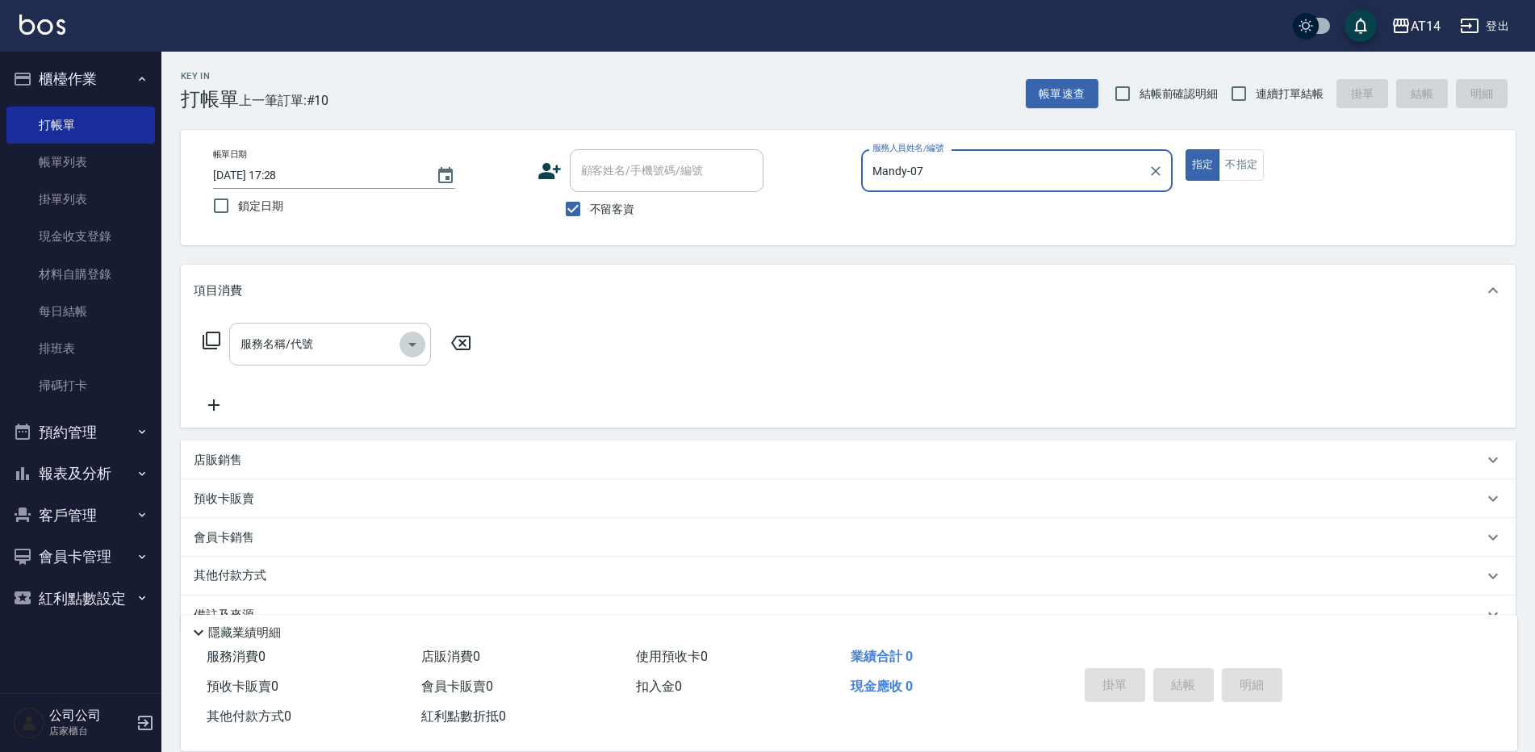
click at [421, 336] on icon "Open" at bounding box center [412, 344] width 19 height 19
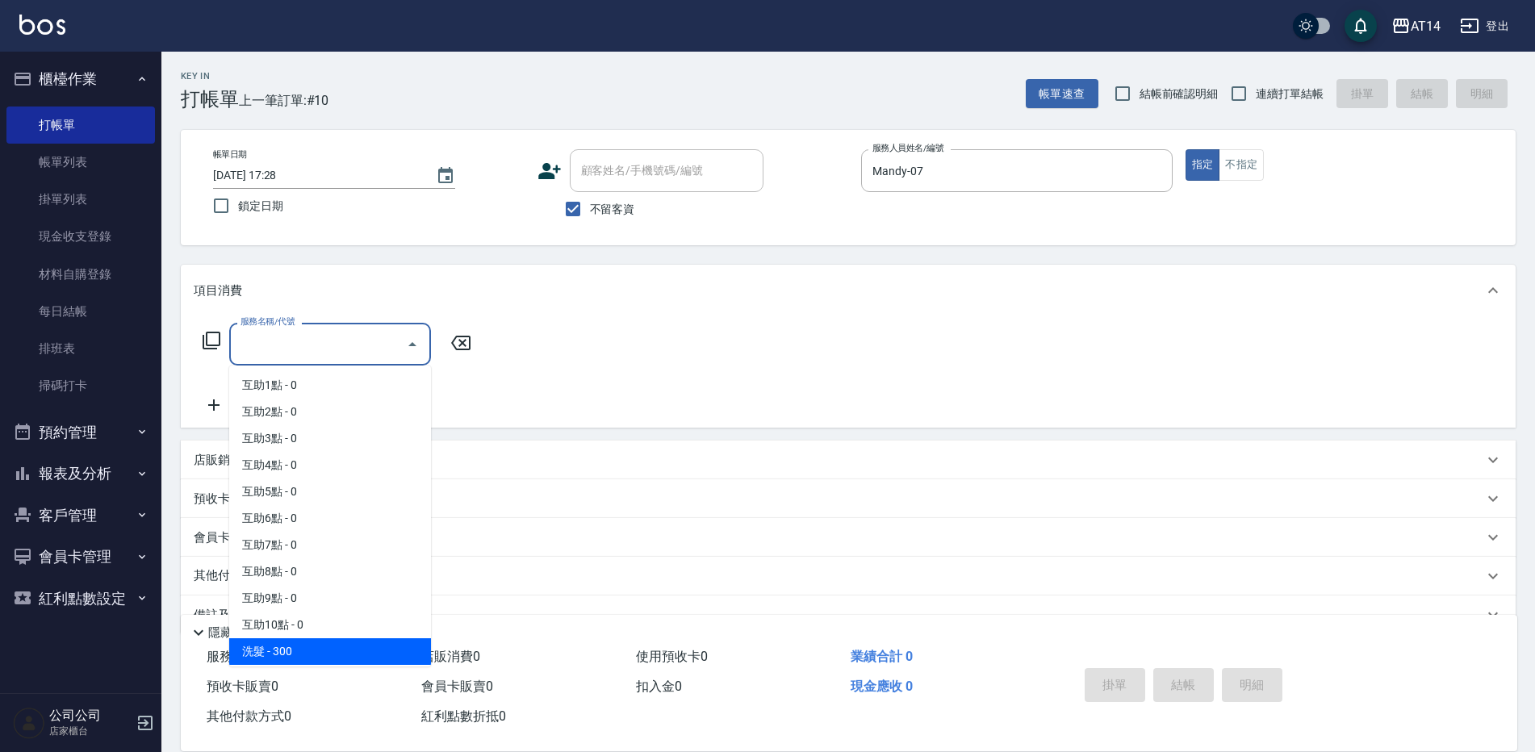
click at [255, 646] on span "洗髮 - 300" at bounding box center [330, 652] width 202 height 27
type input "洗髮(011)"
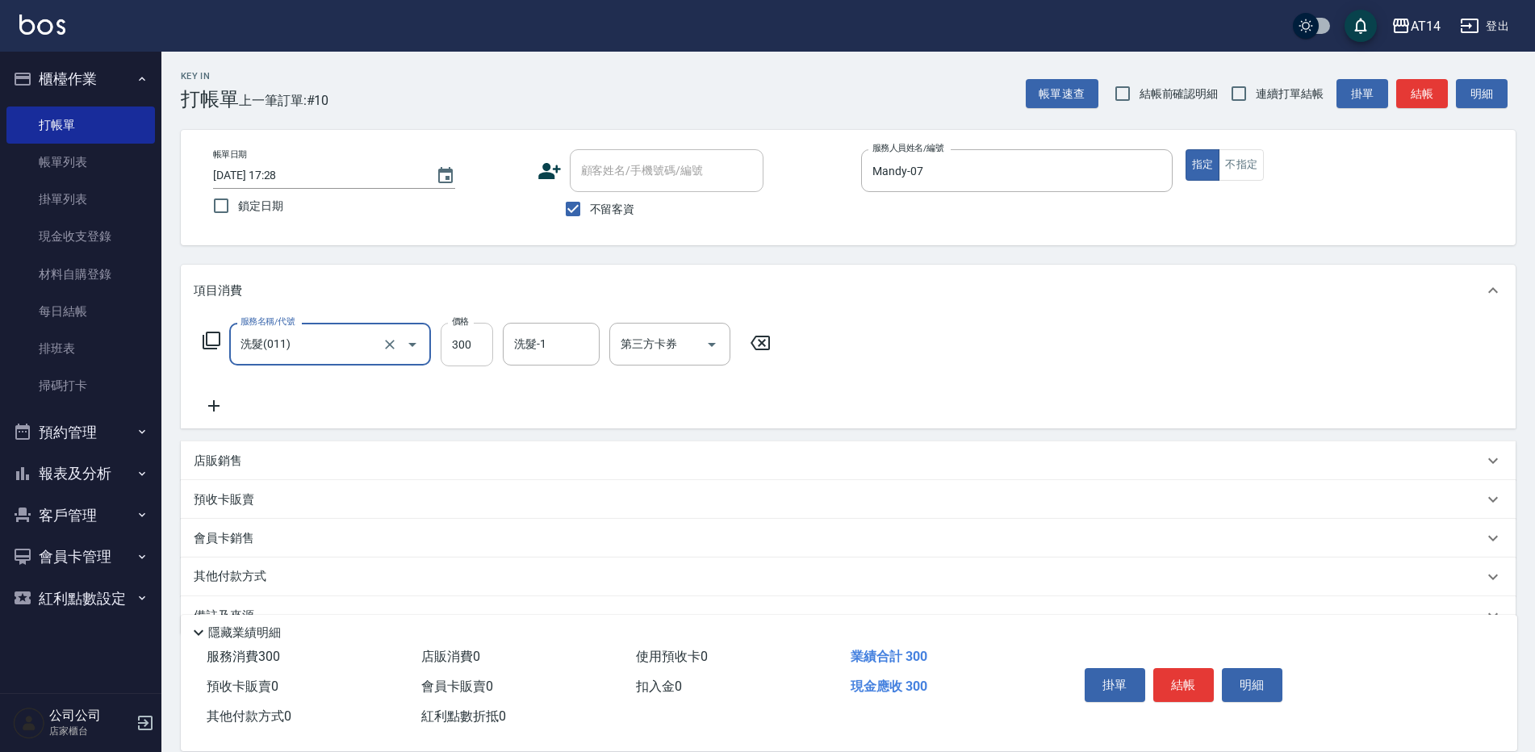
click at [465, 354] on input "300" at bounding box center [467, 345] width 52 height 44
type input "400"
drag, startPoint x: 1175, startPoint y: 678, endPoint x: 1160, endPoint y: 643, distance: 38.4
click at [1172, 668] on button "結帳" at bounding box center [1184, 685] width 61 height 34
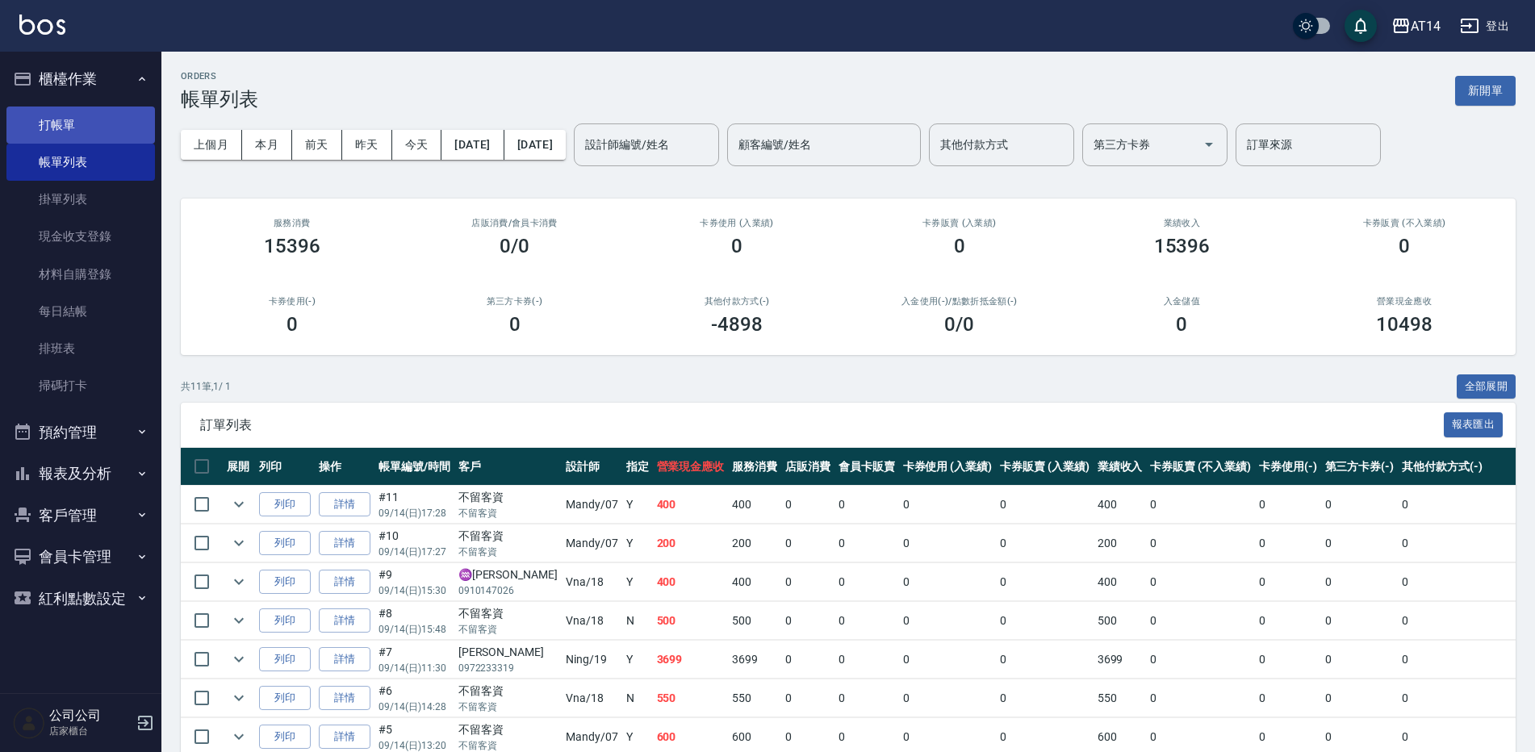
click at [38, 123] on link "打帳單" at bounding box center [80, 125] width 149 height 37
